Goal: Task Accomplishment & Management: Use online tool/utility

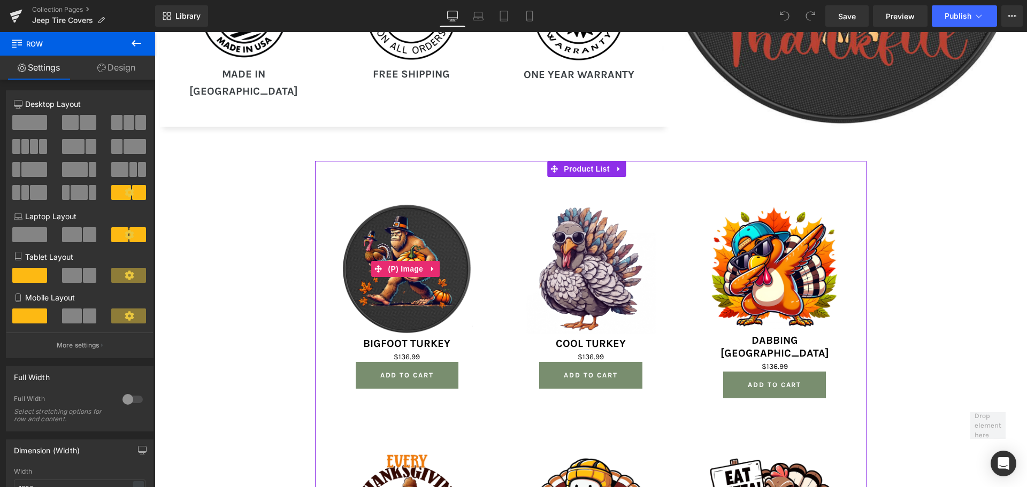
scroll to position [1445, 0]
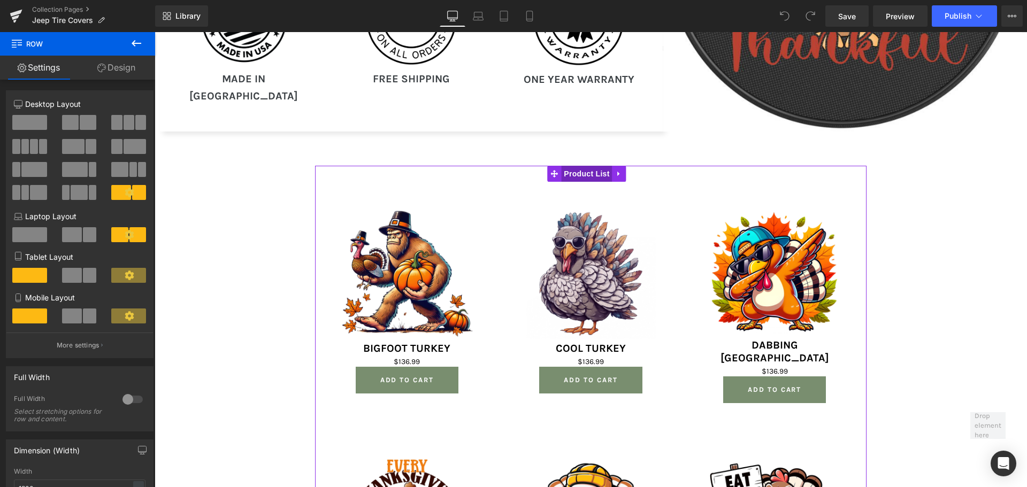
click at [588, 171] on span "Product List" at bounding box center [586, 174] width 51 height 16
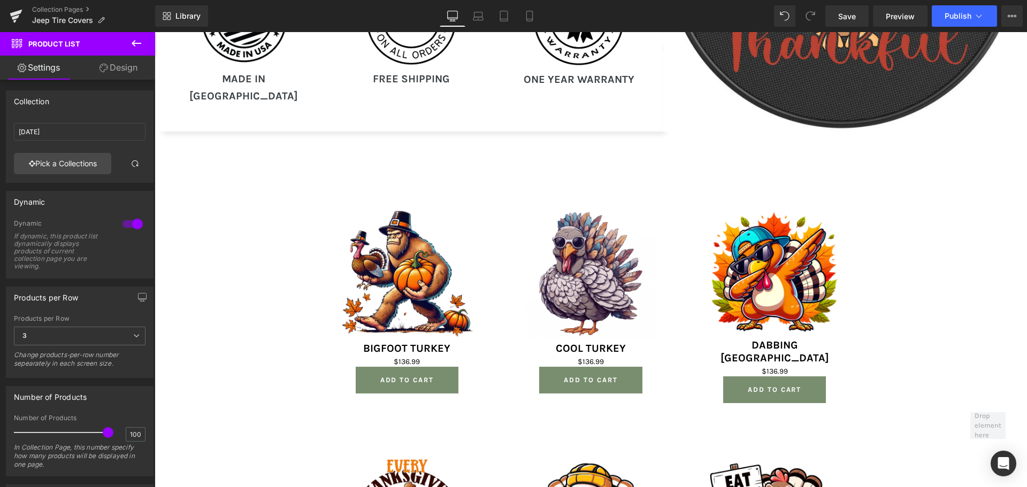
click at [137, 42] on icon at bounding box center [136, 43] width 13 height 13
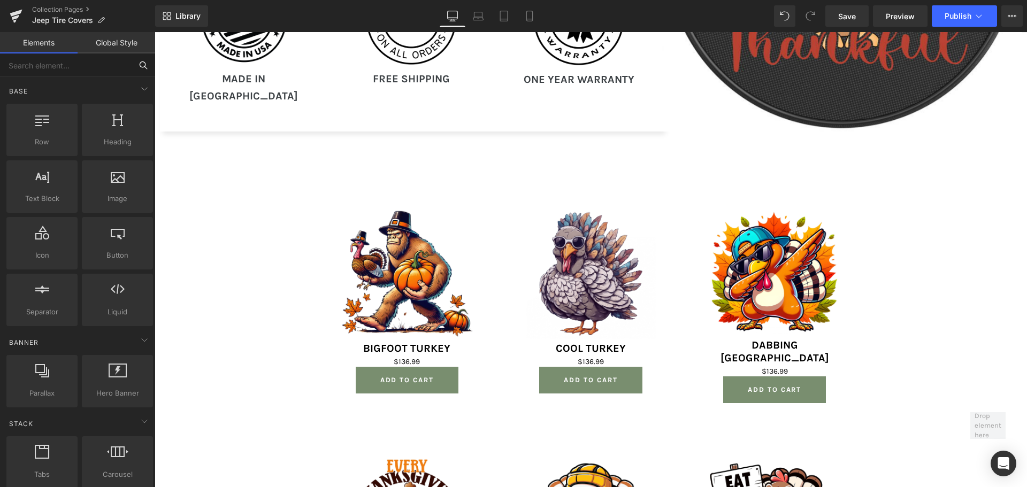
click at [62, 66] on input "text" at bounding box center [66, 66] width 132 height 24
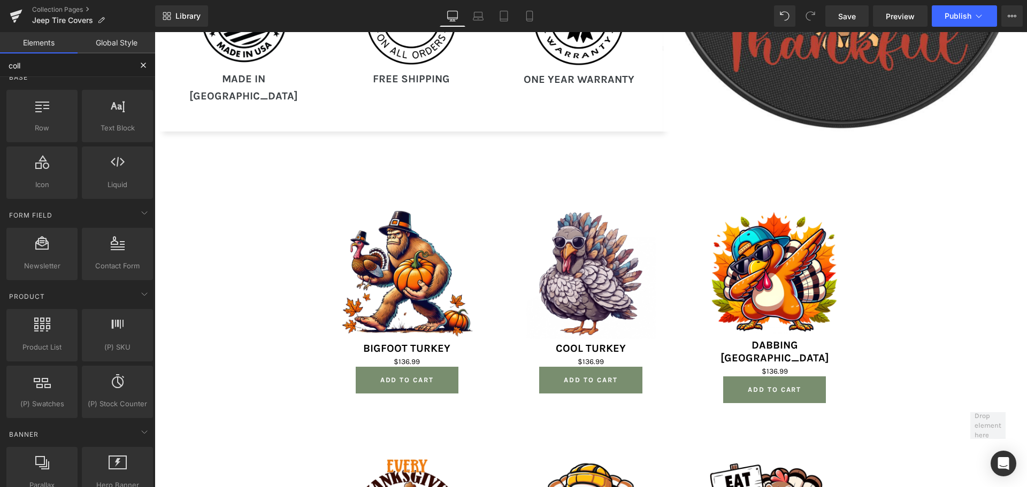
scroll to position [34, 0]
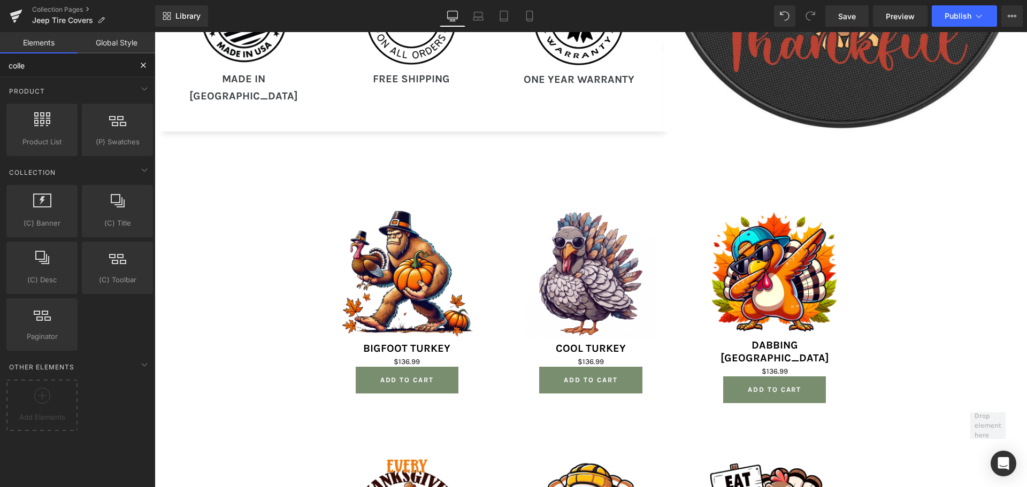
type input "collec"
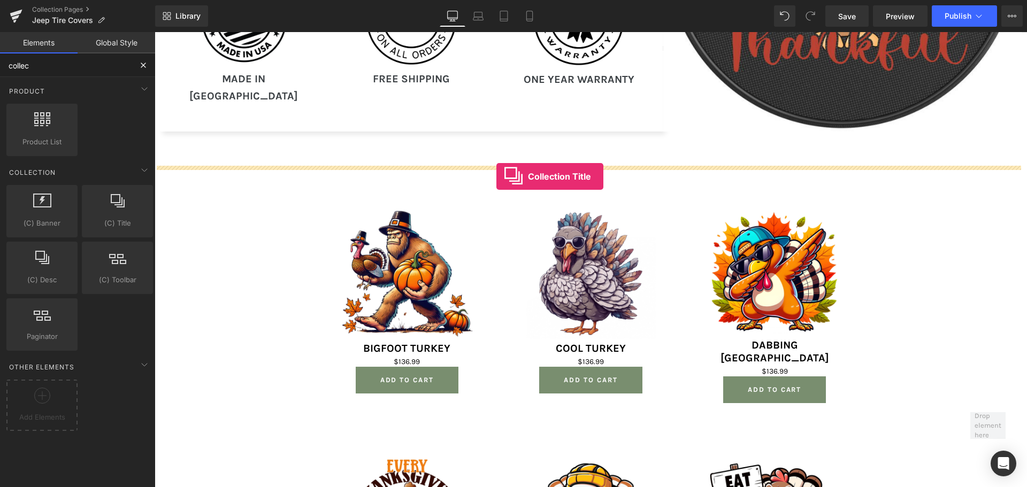
drag, startPoint x: 261, startPoint y: 252, endPoint x: 497, endPoint y: 175, distance: 248.7
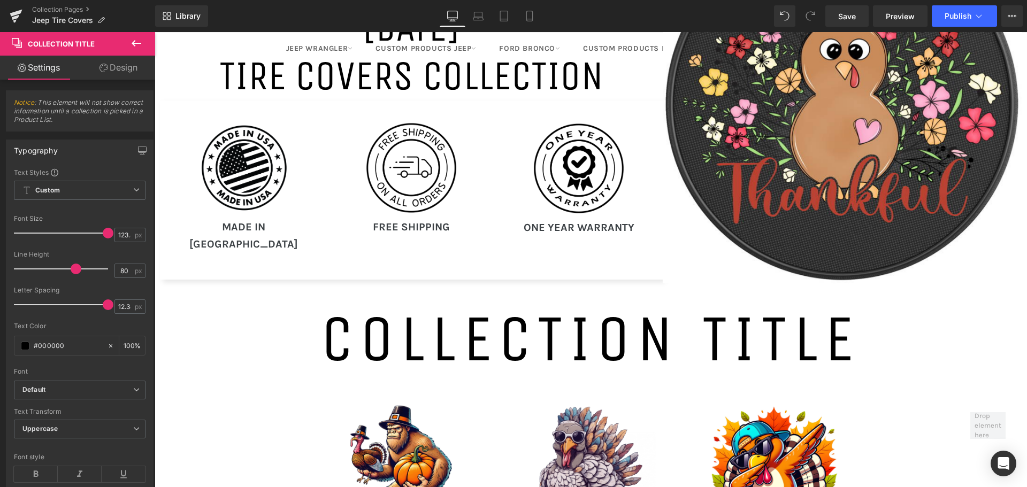
scroll to position [373, 0]
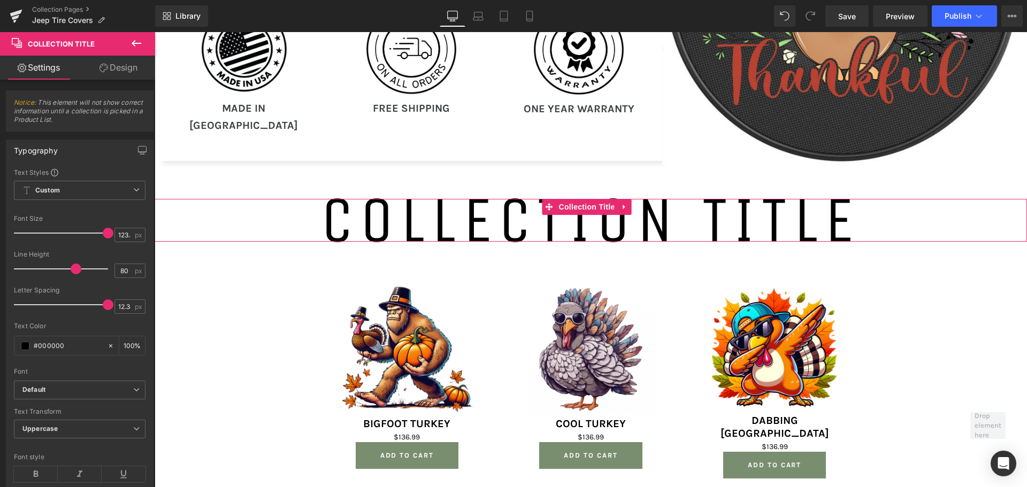
click at [597, 212] on h1 "Collection title" at bounding box center [591, 220] width 873 height 43
click at [624, 203] on icon at bounding box center [624, 207] width 7 height 8
click at [633, 205] on icon at bounding box center [631, 206] width 7 height 7
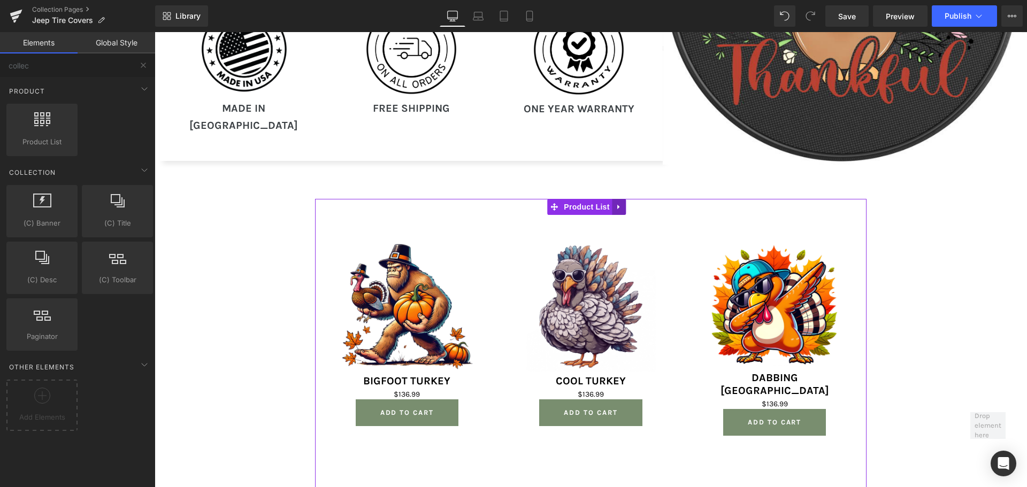
click at [621, 205] on icon at bounding box center [619, 207] width 7 height 8
click at [623, 207] on icon at bounding box center [626, 207] width 7 height 8
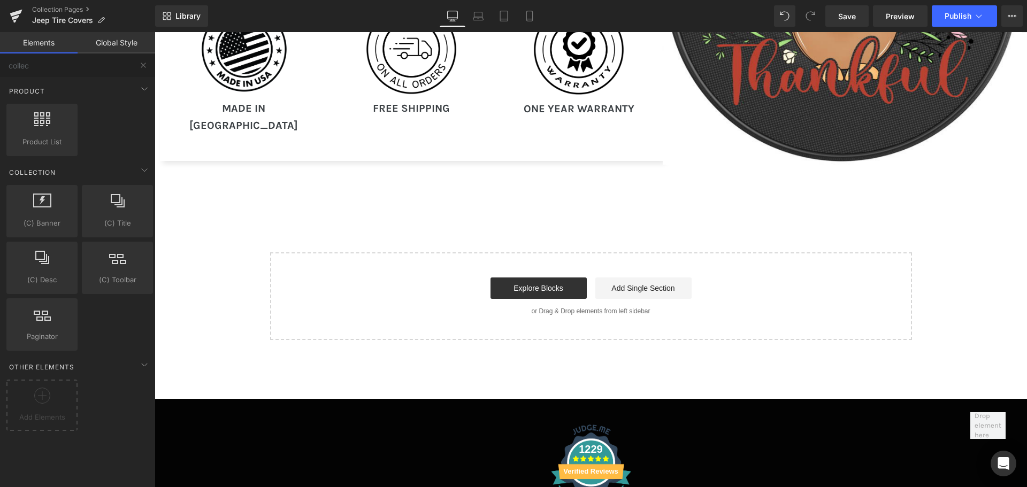
click at [120, 39] on link "Global Style" at bounding box center [117, 42] width 78 height 21
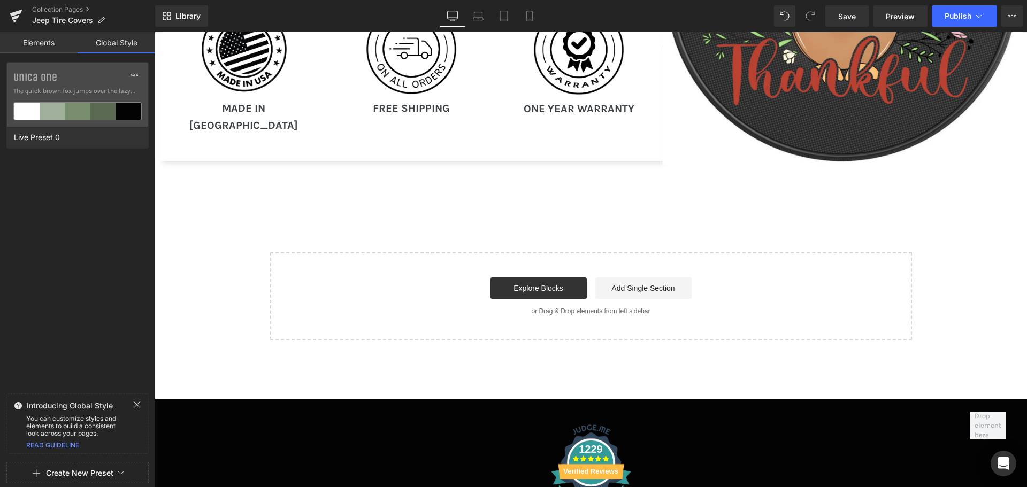
click at [57, 39] on link "Elements" at bounding box center [39, 42] width 78 height 21
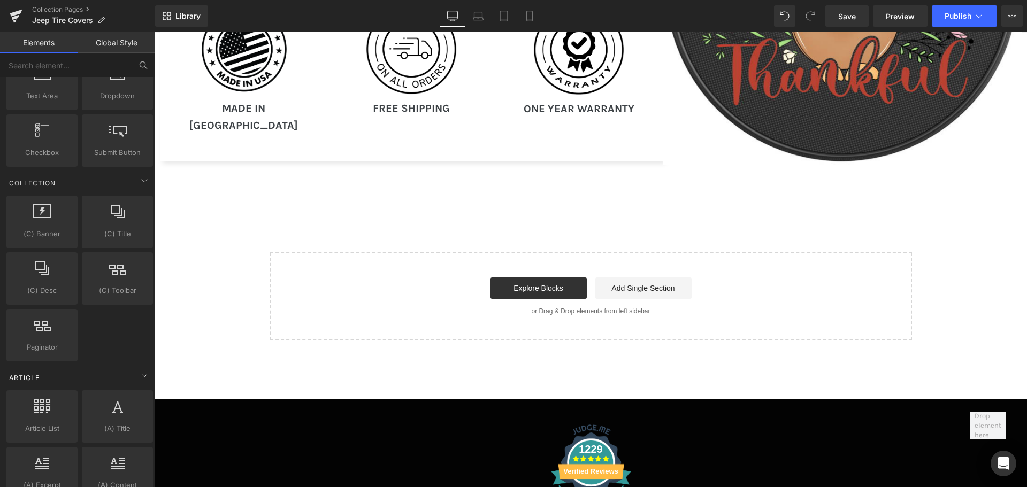
scroll to position [1712, 0]
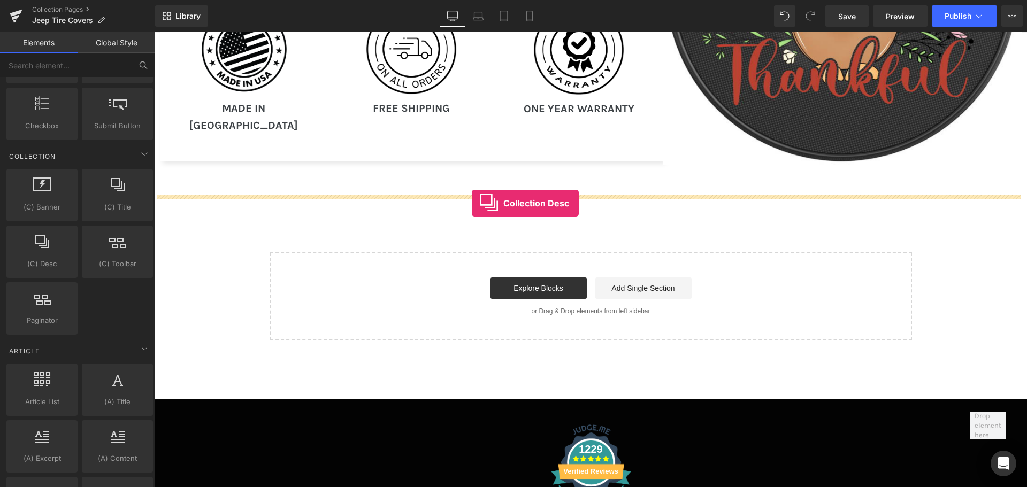
drag, startPoint x: 200, startPoint y: 286, endPoint x: 472, endPoint y: 203, distance: 284.5
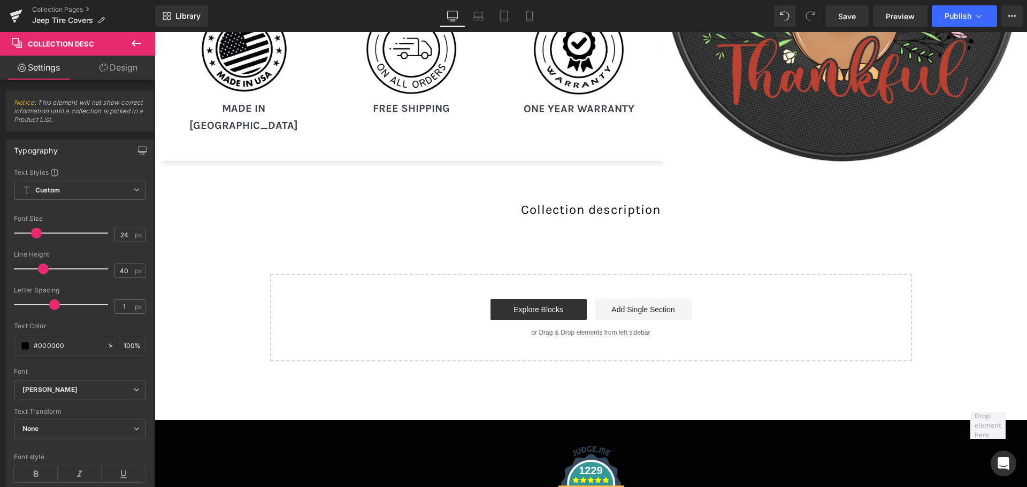
click at [140, 45] on icon at bounding box center [136, 43] width 13 height 13
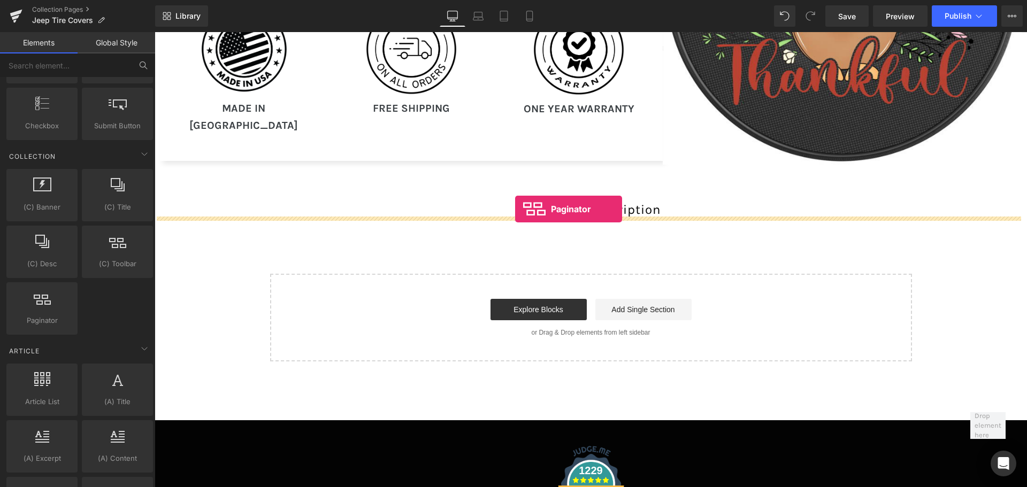
drag, startPoint x: 200, startPoint y: 349, endPoint x: 514, endPoint y: 211, distance: 343.6
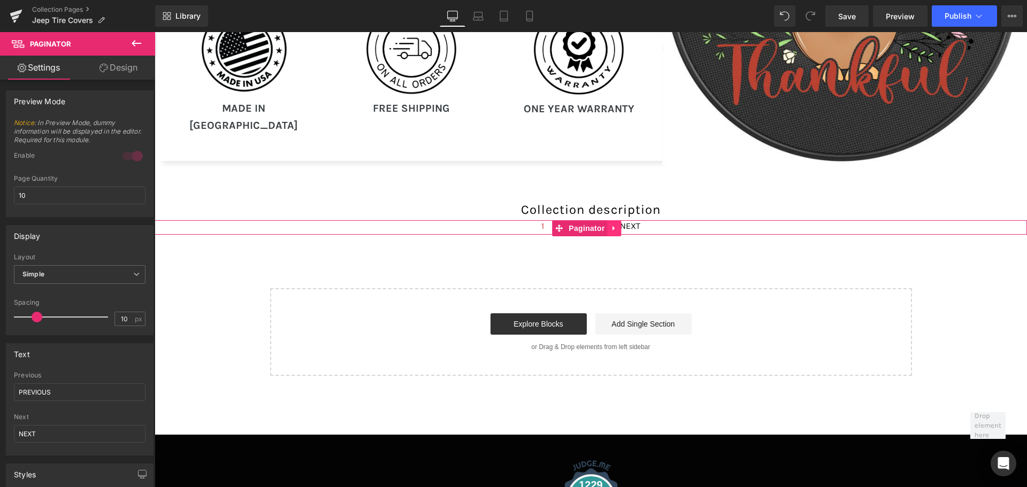
click at [616, 224] on icon at bounding box center [614, 228] width 7 height 8
click at [620, 225] on icon at bounding box center [621, 228] width 7 height 7
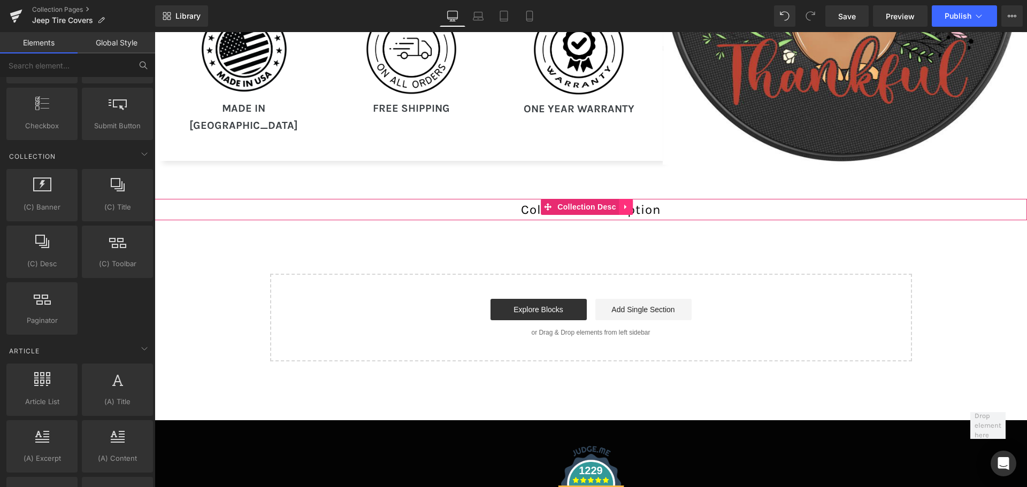
click at [626, 204] on icon at bounding box center [625, 206] width 2 height 5
click at [634, 203] on icon at bounding box center [632, 207] width 7 height 8
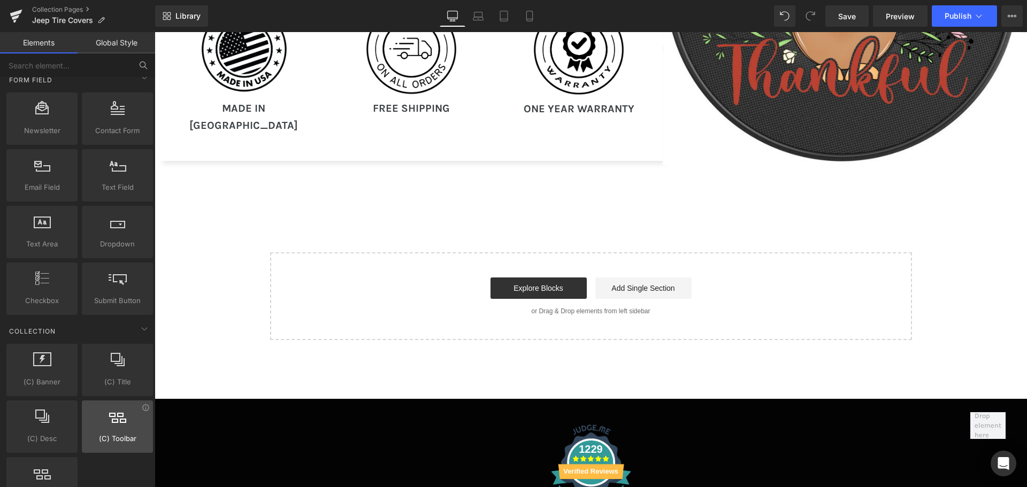
scroll to position [1522, 0]
